Goal: Task Accomplishment & Management: Use online tool/utility

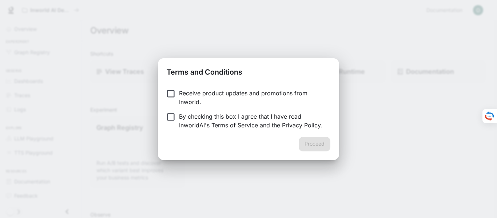
click at [203, 94] on p "Receive product updates and promotions from Inworld." at bounding box center [252, 97] width 146 height 17
click at [198, 120] on p "By checking this box I agree that I have read InworldAI's Terms of Service and …" at bounding box center [252, 120] width 146 height 17
click at [196, 100] on p "Receive product updates and promotions from Inworld." at bounding box center [252, 97] width 146 height 17
click at [300, 146] on button "Proceed" at bounding box center [315, 144] width 32 height 15
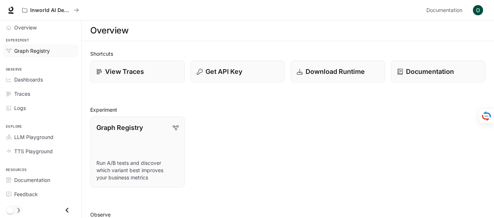
click at [28, 52] on span "Graph Registry" at bounding box center [32, 51] width 36 height 8
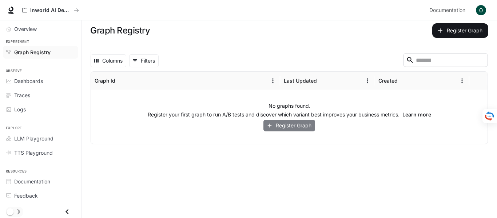
click at [284, 128] on button "Register Graph" at bounding box center [289, 126] width 52 height 12
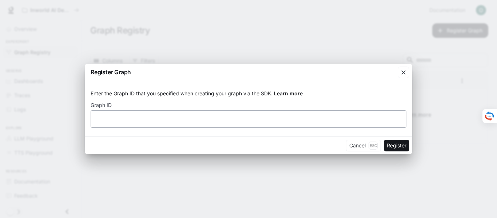
click at [279, 123] on div "​" at bounding box center [249, 118] width 316 height 17
click at [401, 81] on div "Enter the Graph ID that you specified when creating your graph via the SDK. Lea…" at bounding box center [248, 108] width 327 height 55
click at [402, 74] on icon "button" at bounding box center [403, 72] width 7 height 7
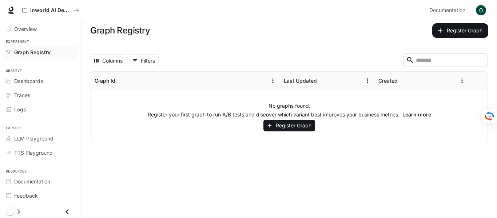
scroll to position [1, 0]
